Goal: Find contact information: Find contact information

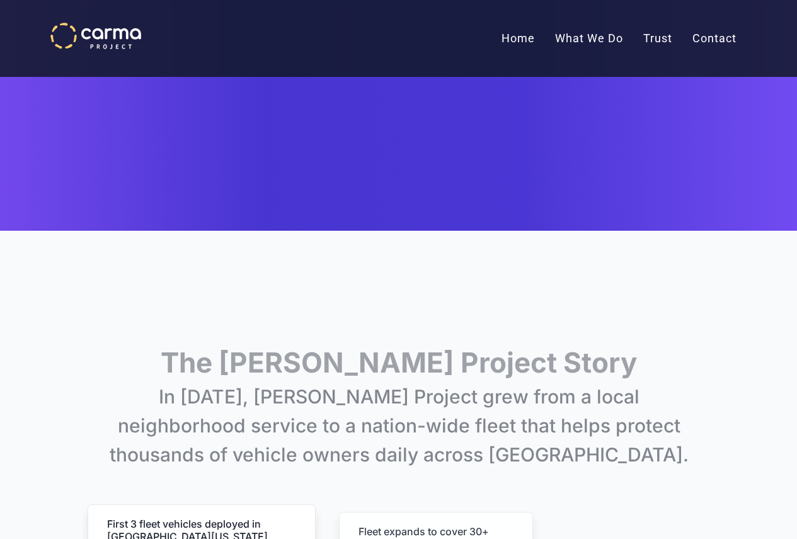
scroll to position [2954, 0]
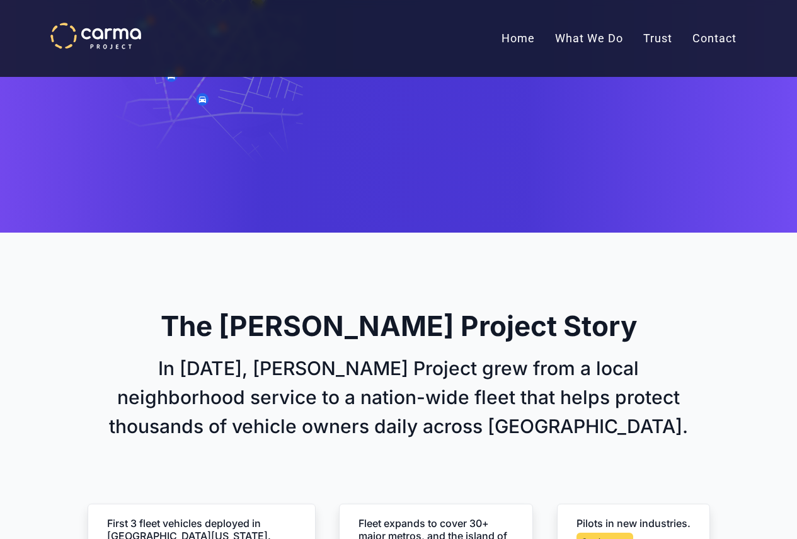
click at [720, 42] on link "Contact" at bounding box center [715, 39] width 64 height 32
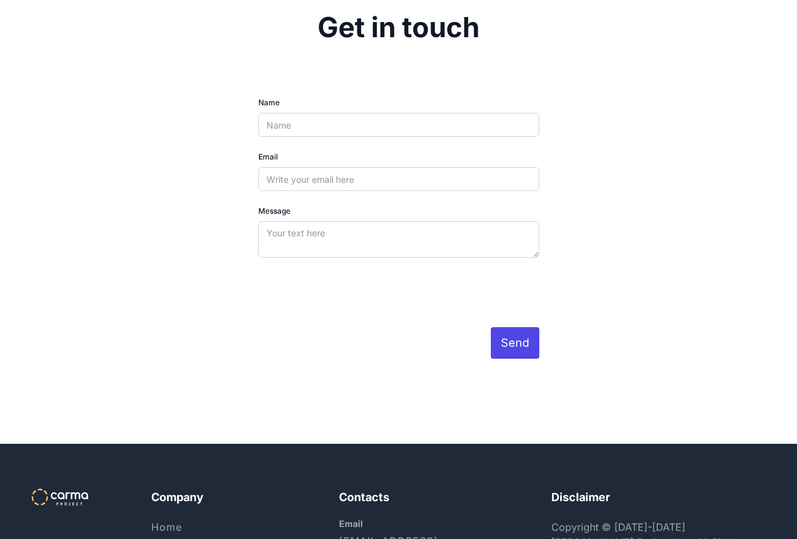
scroll to position [3829, 0]
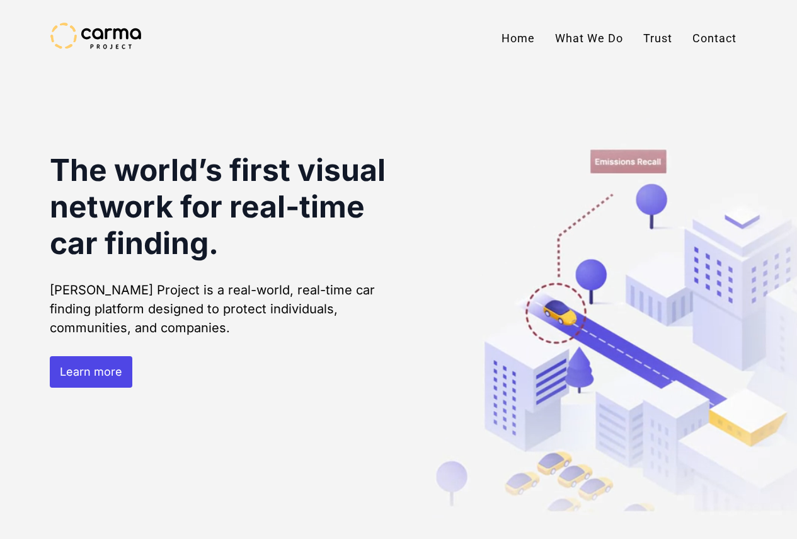
click at [706, 44] on link "Contact" at bounding box center [715, 39] width 64 height 32
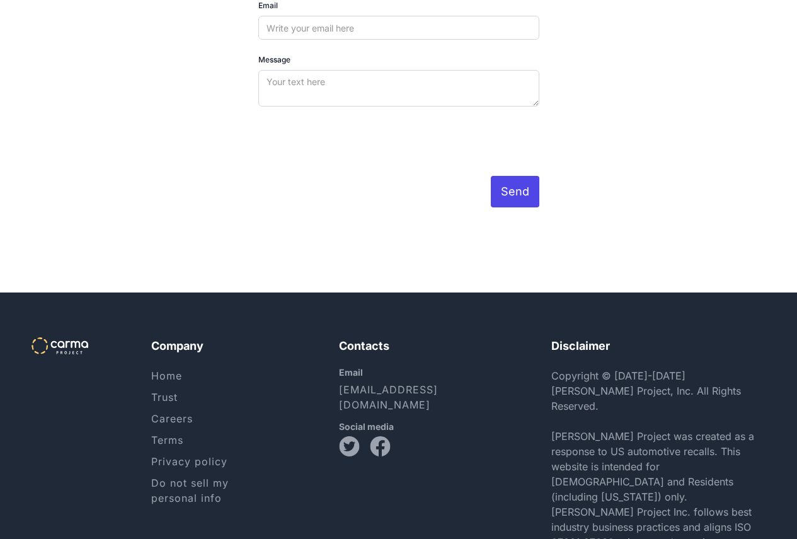
scroll to position [3879, 0]
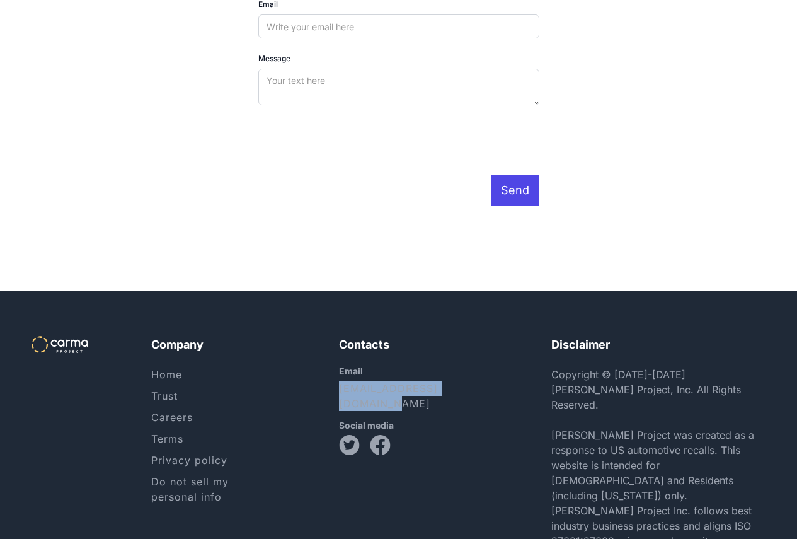
drag, startPoint x: 479, startPoint y: 355, endPoint x: 315, endPoint y: 357, distance: 164.6
click at [315, 357] on div "Company Home Trust Careers Terms Privacy policy Do not sell my personal info Co…" at bounding box center [399, 449] width 734 height 229
copy link "[EMAIL_ADDRESS][DOMAIN_NAME]"
